Goal: Task Accomplishment & Management: Manage account settings

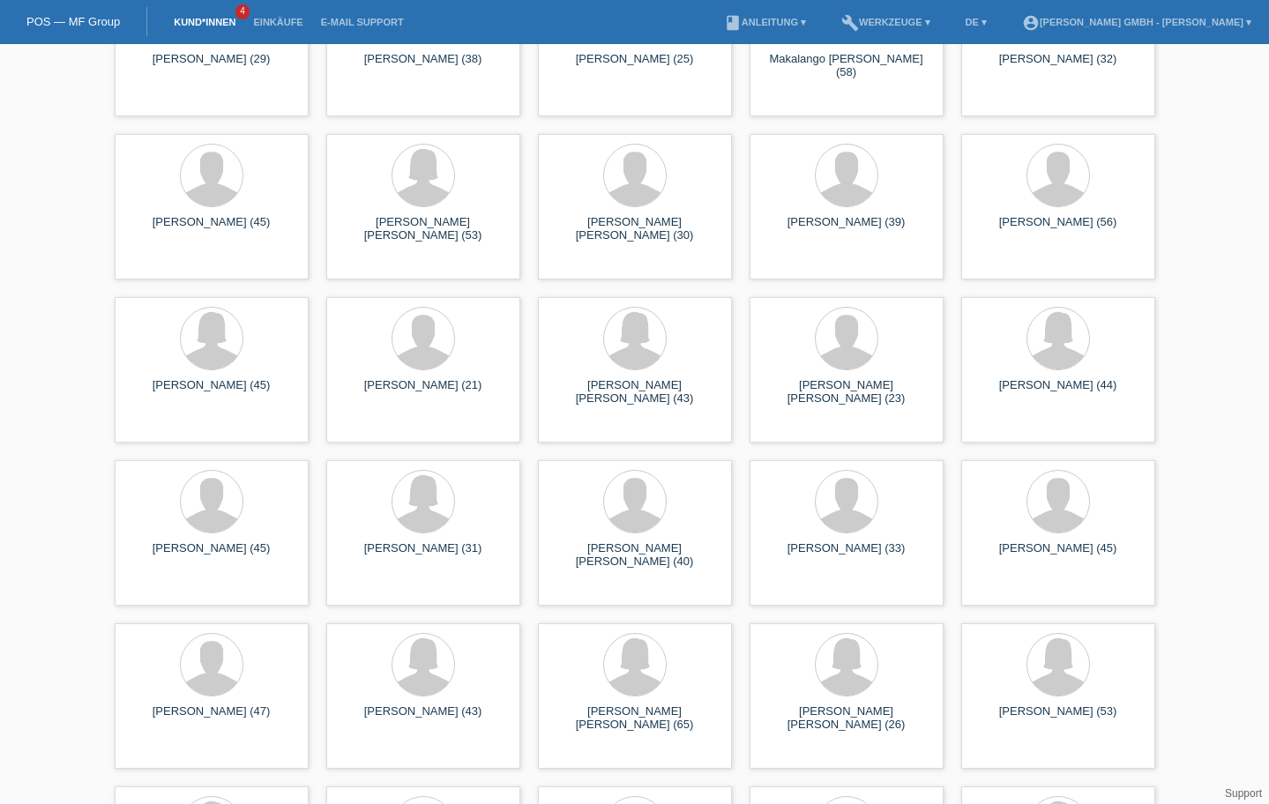
scroll to position [2292, 0]
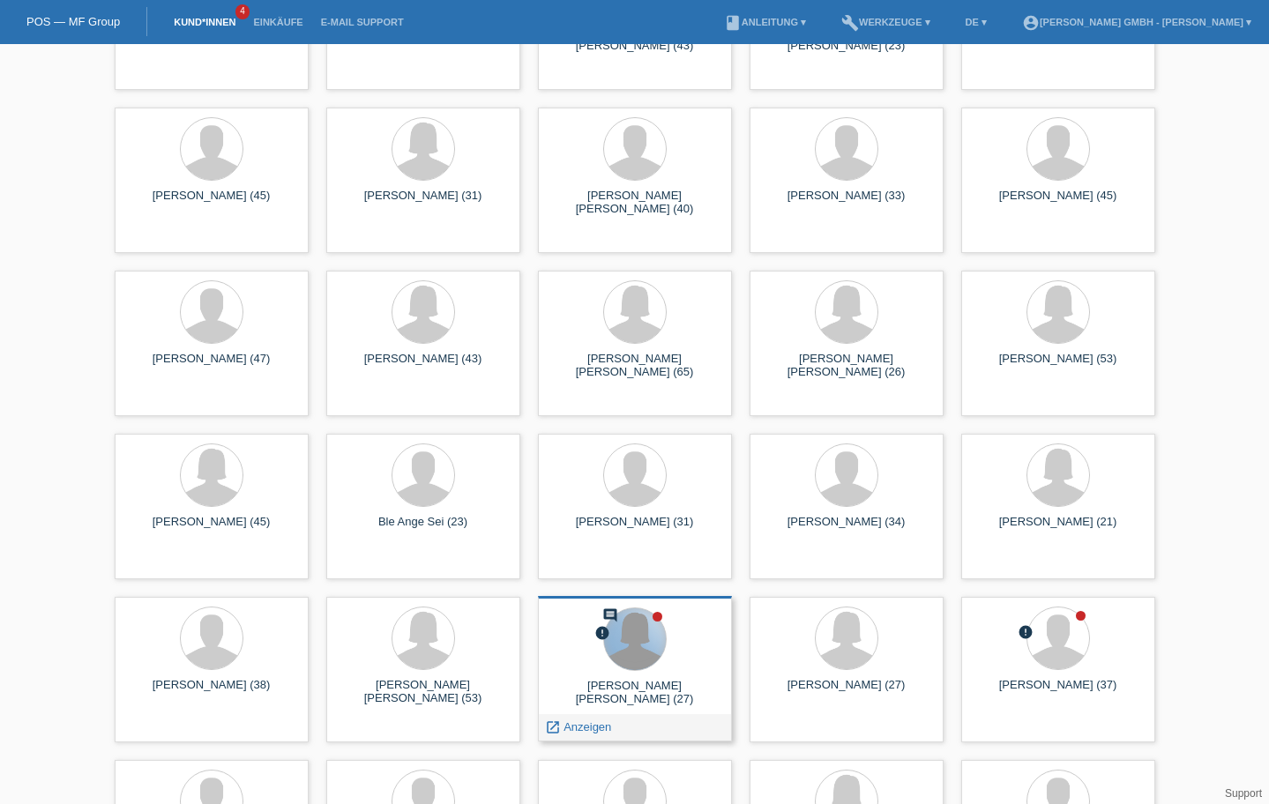
click at [620, 627] on div at bounding box center [635, 639] width 62 height 62
click at [577, 725] on span "Anzeigen" at bounding box center [587, 726] width 48 height 13
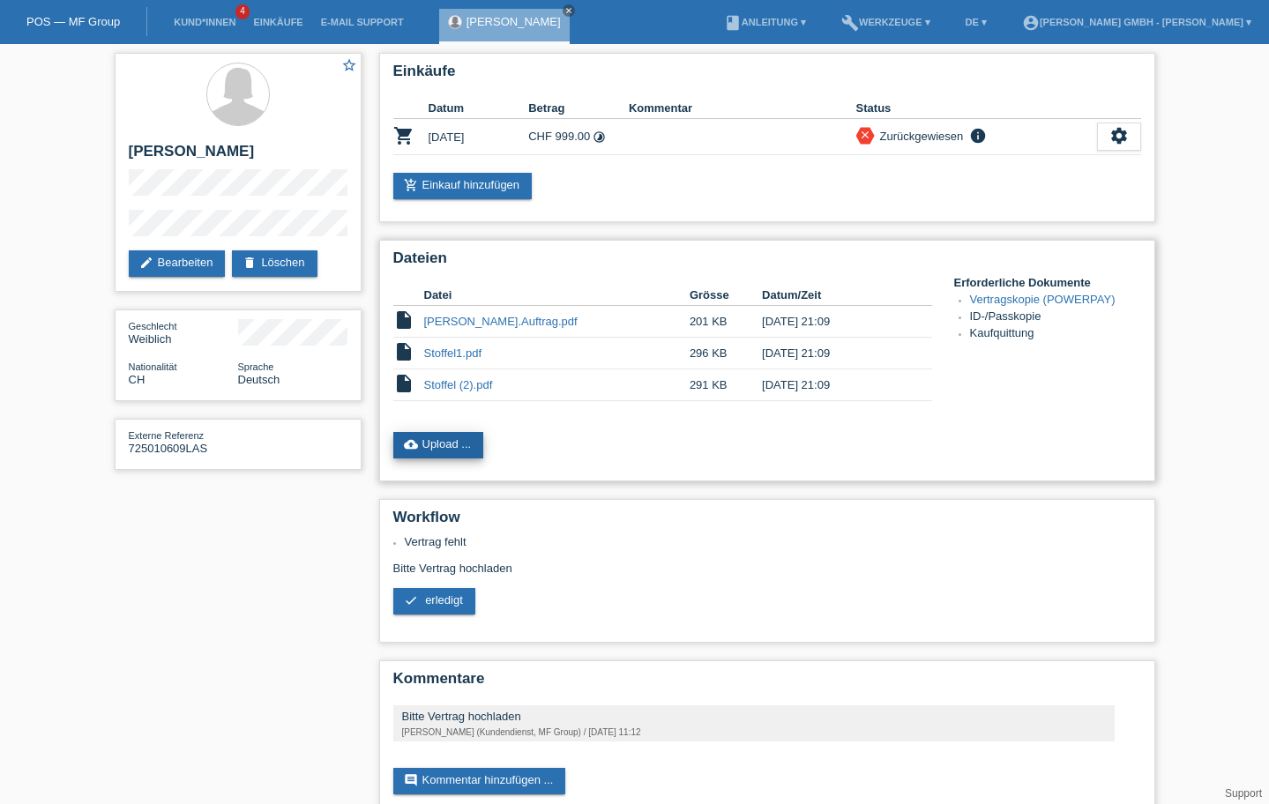
click at [440, 448] on link "cloud_upload Upload ..." at bounding box center [438, 445] width 91 height 26
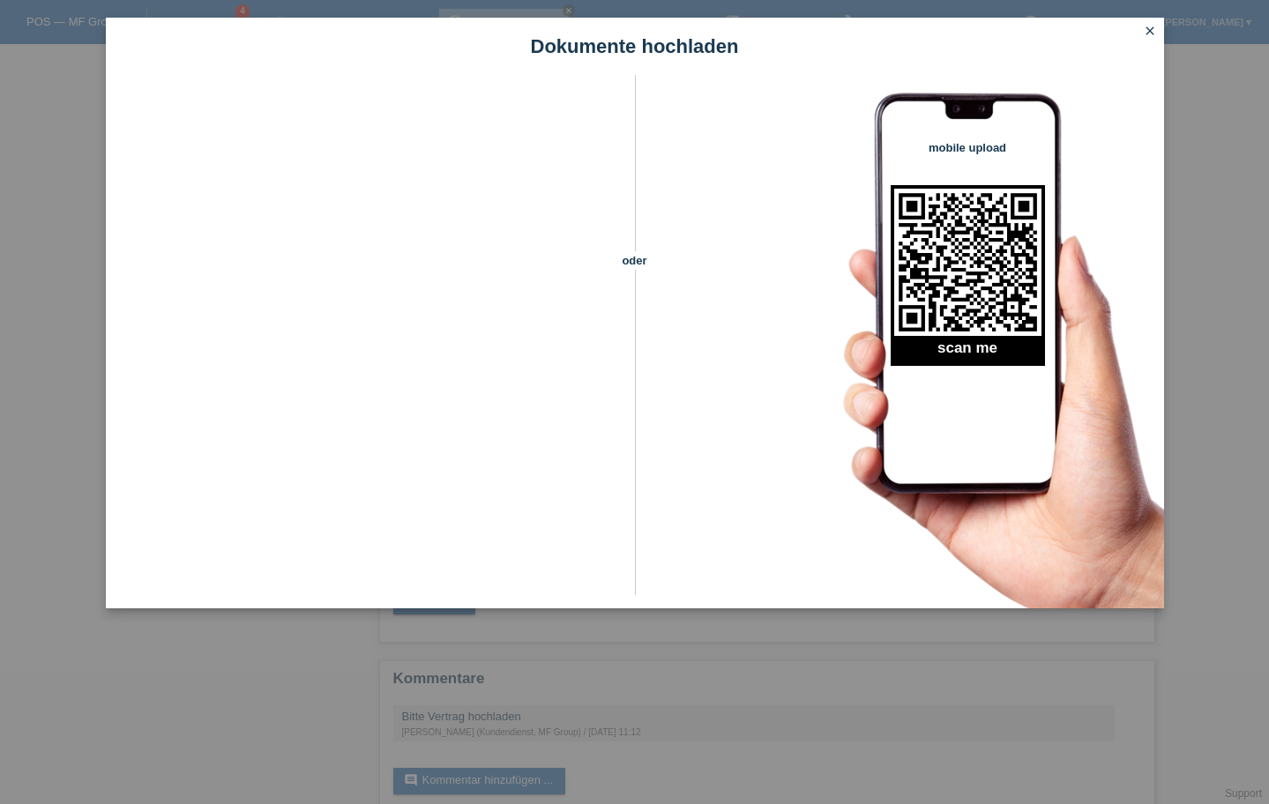
click at [1143, 34] on icon "close" at bounding box center [1150, 31] width 14 height 14
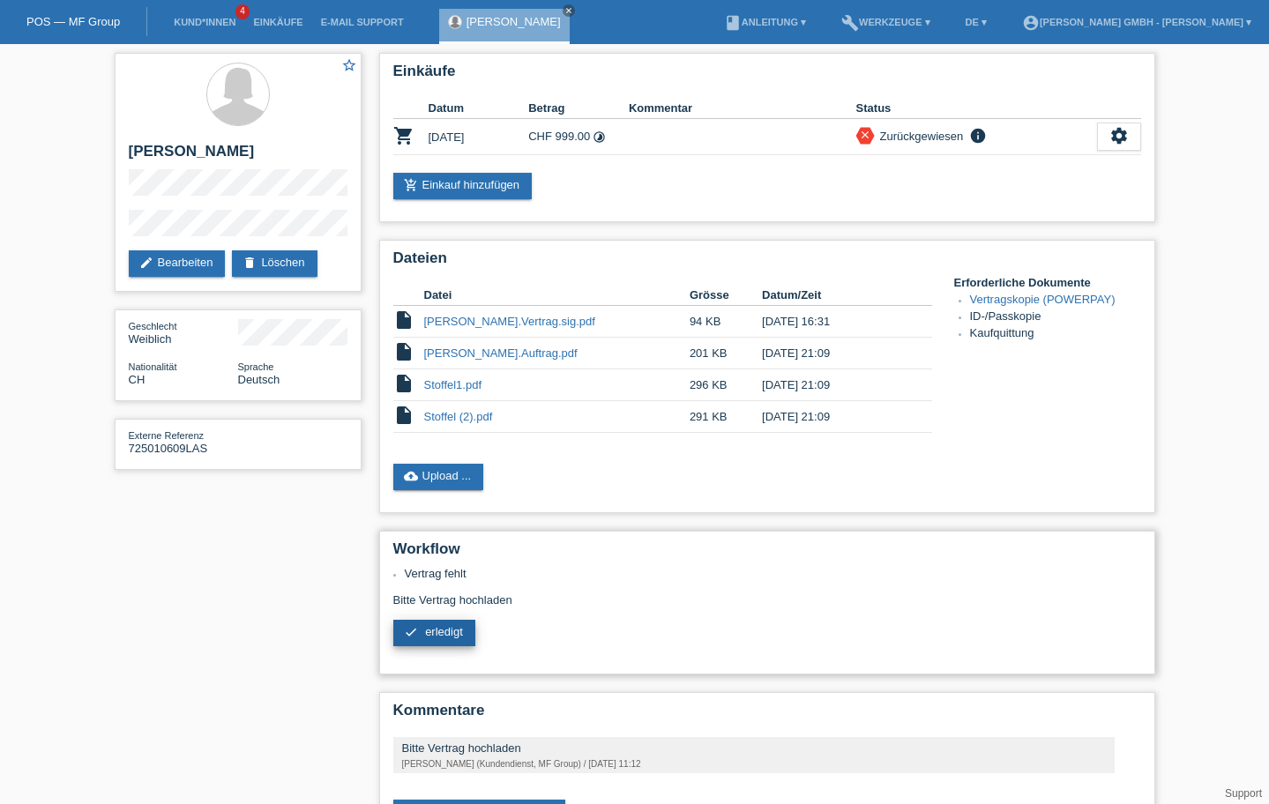
click at [436, 635] on span "erledigt" at bounding box center [444, 631] width 38 height 13
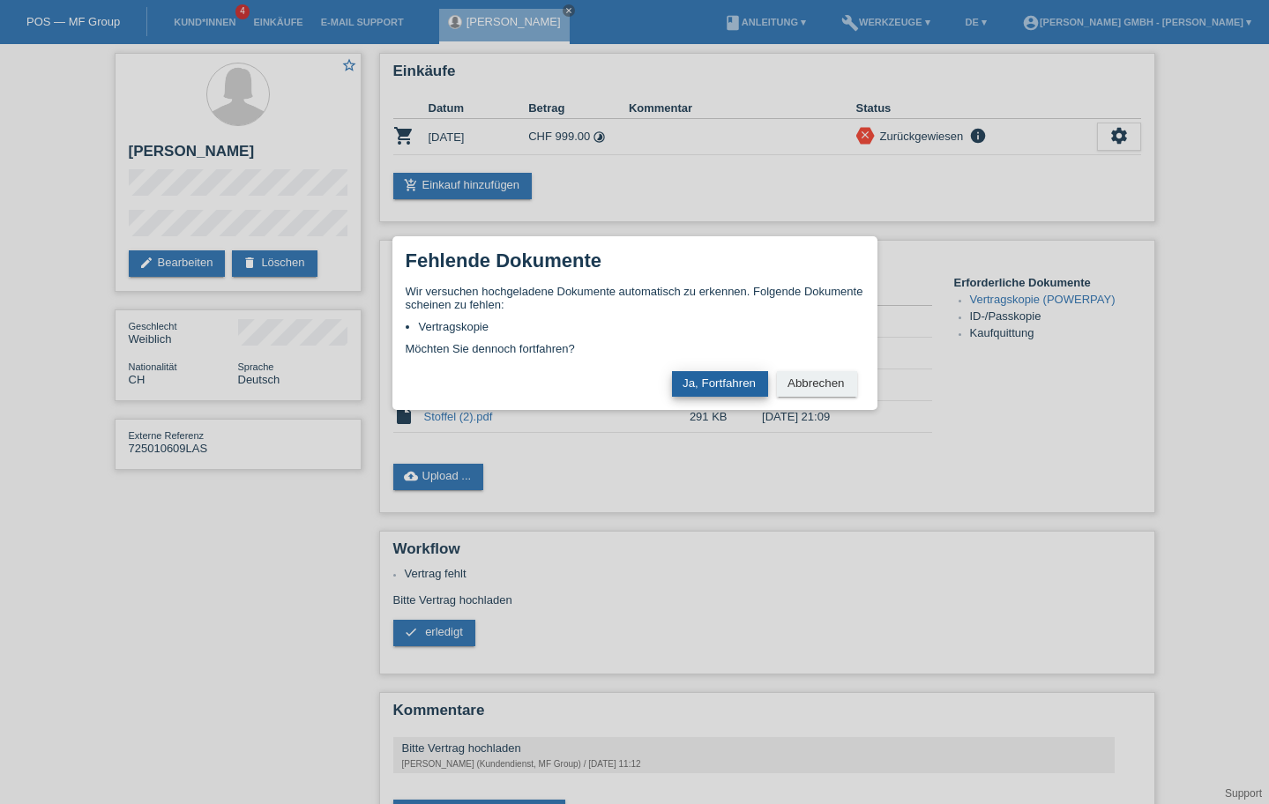
click at [733, 381] on button "Ja, Fortfahren" at bounding box center [720, 384] width 96 height 26
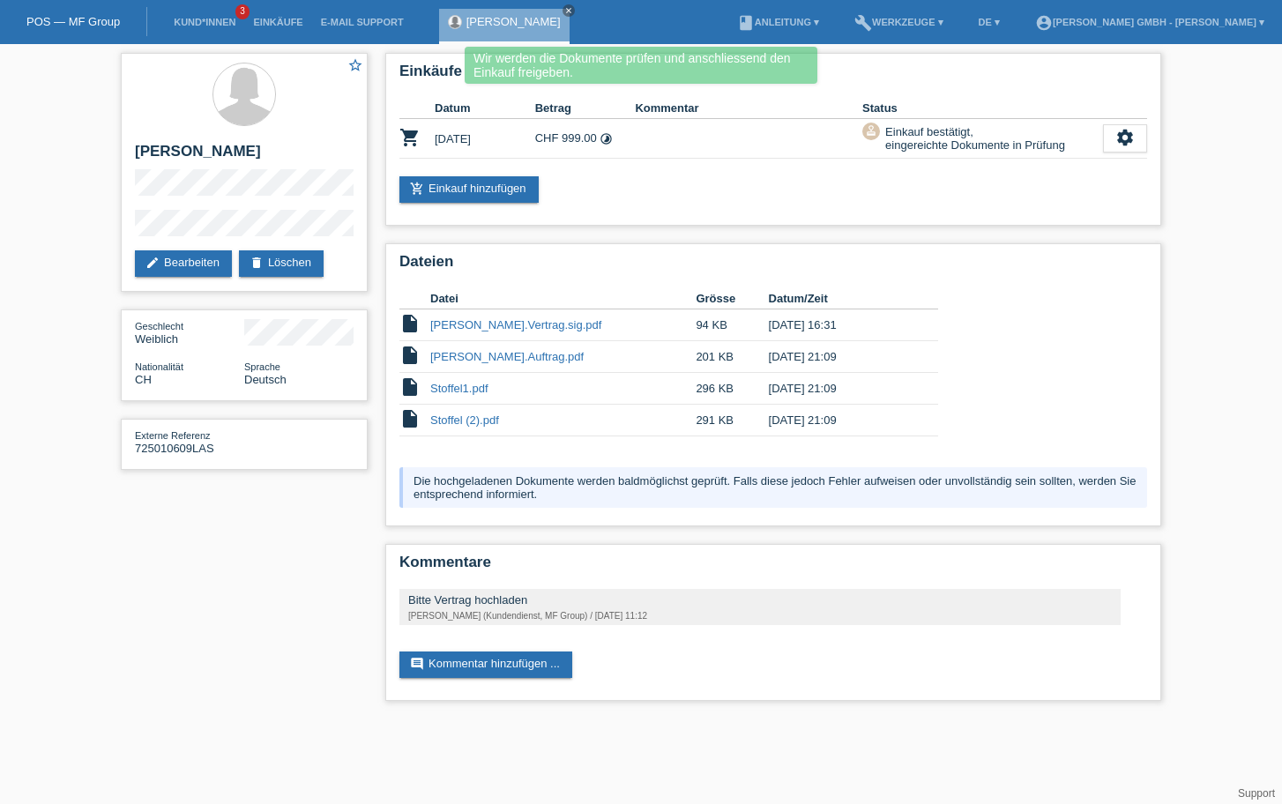
click at [286, 546] on div "star_border Lea Alice Stoffel edit Bearbeiten delete Löschen Geschlecht Weiblic…" at bounding box center [641, 381] width 1058 height 674
click at [564, 11] on icon "close" at bounding box center [568, 10] width 9 height 9
